Goal: Information Seeking & Learning: Learn about a topic

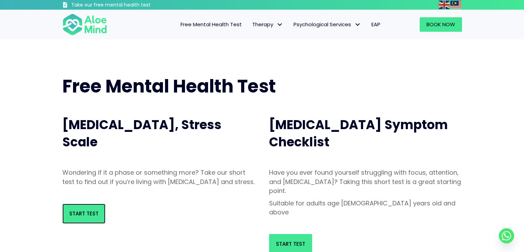
click at [83, 212] on div "Start Test" at bounding box center [158, 213] width 193 height 20
click at [91, 217] on span "Start Test" at bounding box center [83, 213] width 29 height 7
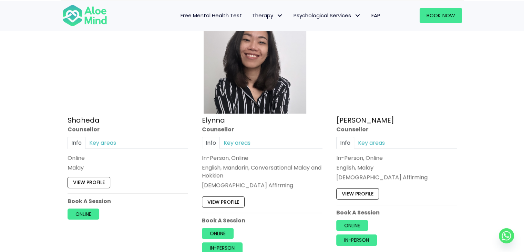
scroll to position [637, 0]
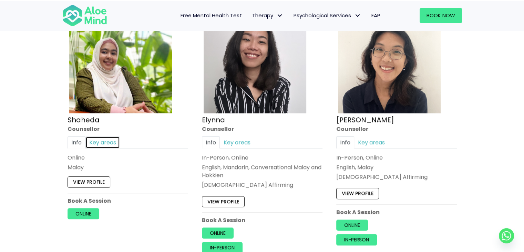
click at [103, 140] on link "Key areas" at bounding box center [102, 142] width 34 height 12
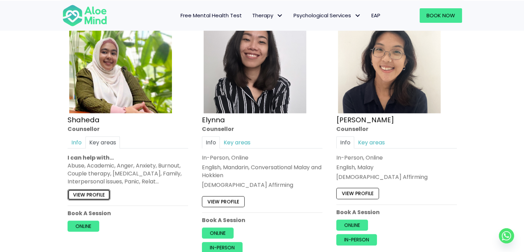
click at [102, 195] on link "View profile" at bounding box center [89, 194] width 43 height 11
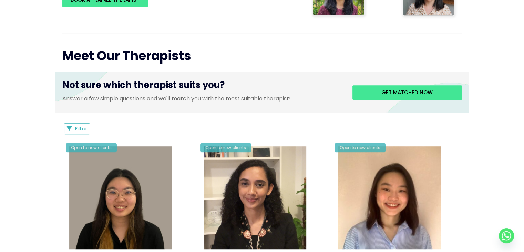
scroll to position [0, 0]
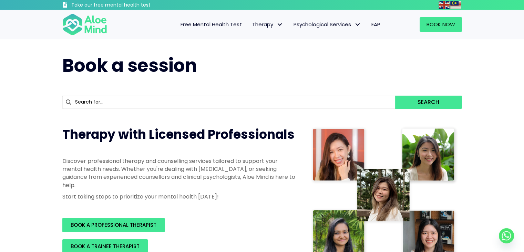
click at [206, 23] on span "Free Mental Health Test" at bounding box center [211, 24] width 61 height 7
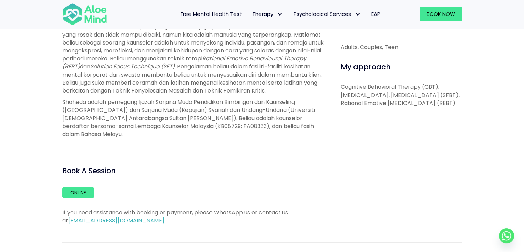
scroll to position [261, 0]
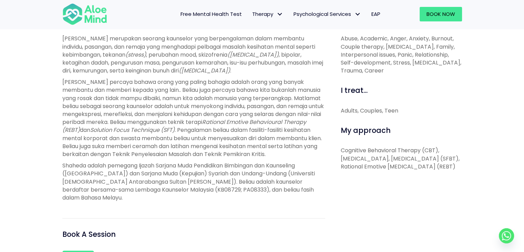
click at [304, 198] on p "Shaheda adalah pemegang Ijazah Sarjana Muda Pendidikan Bimbingan dan Kaunseling…" at bounding box center [193, 181] width 263 height 40
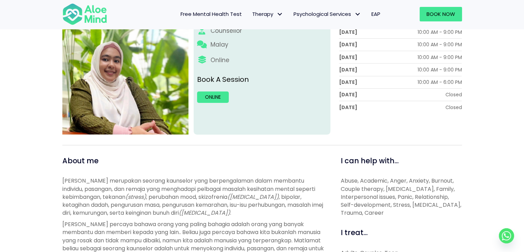
scroll to position [0, 0]
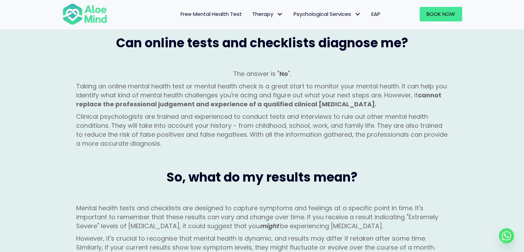
scroll to position [619, 0]
